Goal: Go to known website: Access a specific website the user already knows

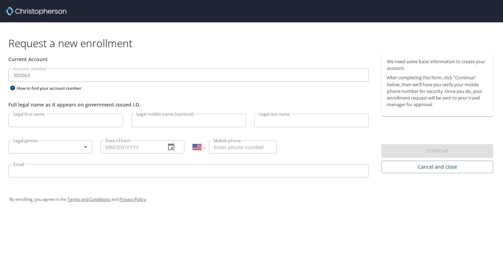
select select "US"
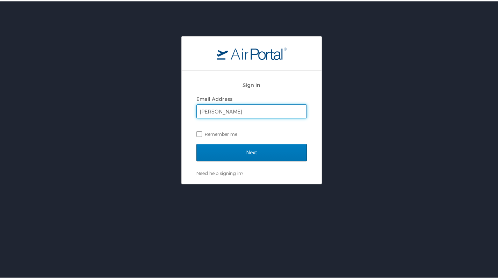
type input "sarah.e.willcox@gmail.com"
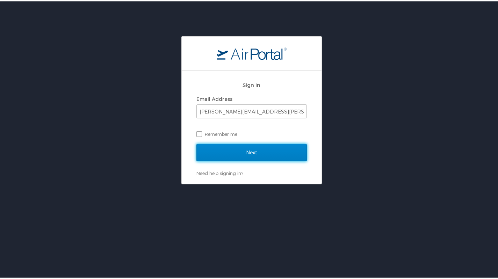
click at [244, 150] on input "Next" at bounding box center [251, 150] width 110 height 17
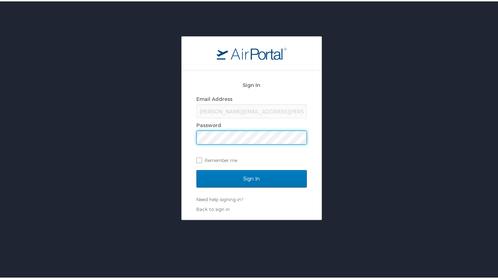
click at [196, 169] on input "Sign In" at bounding box center [251, 177] width 110 height 17
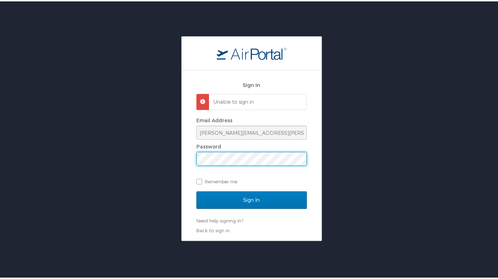
click at [196, 190] on input "Sign In" at bounding box center [251, 198] width 110 height 17
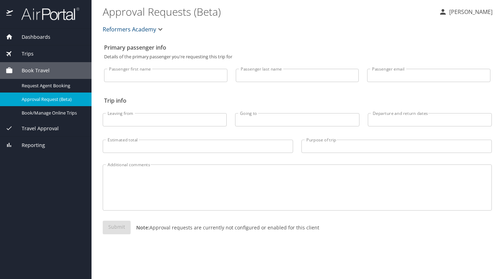
click at [44, 110] on span "Book/Manage Online Trips" at bounding box center [52, 113] width 61 height 7
